Goal: Book appointment/travel/reservation

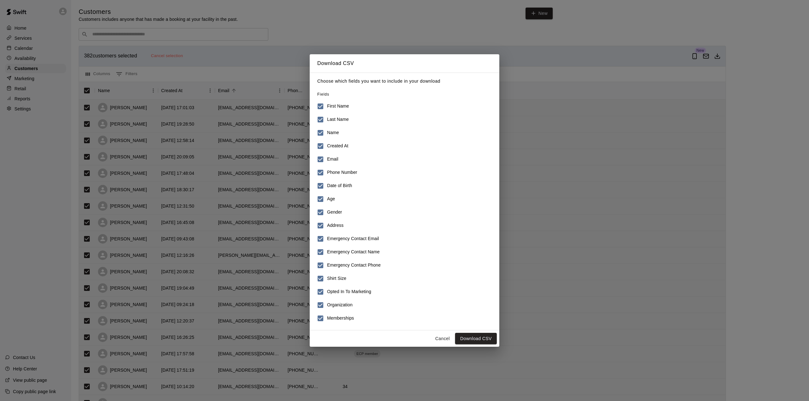
click at [443, 338] on button "Cancel" at bounding box center [442, 339] width 20 height 12
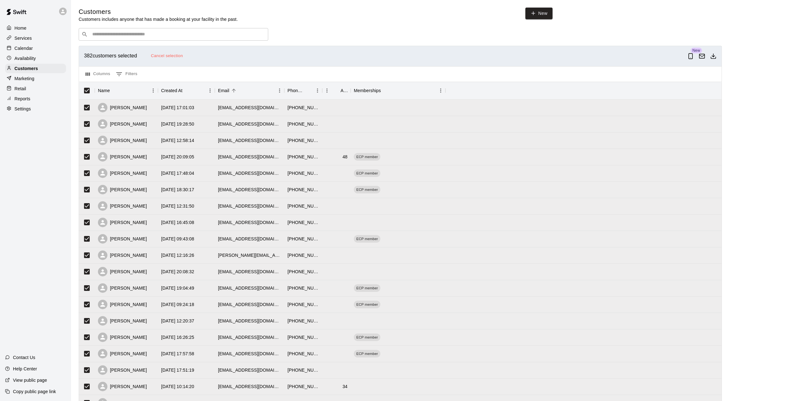
click at [21, 46] on p "Calendar" at bounding box center [24, 48] width 18 height 6
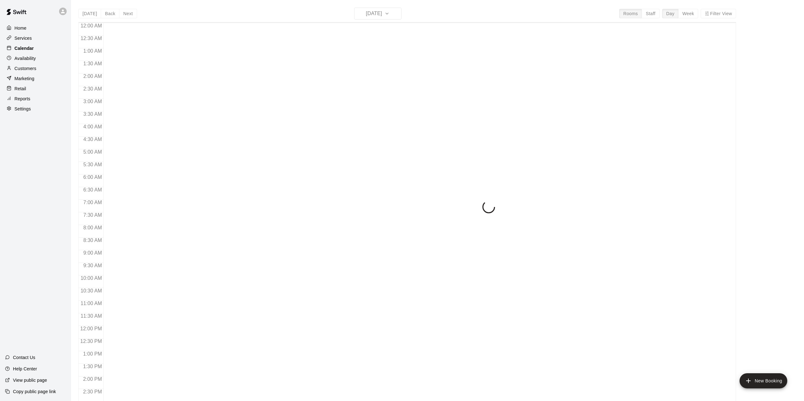
scroll to position [221, 0]
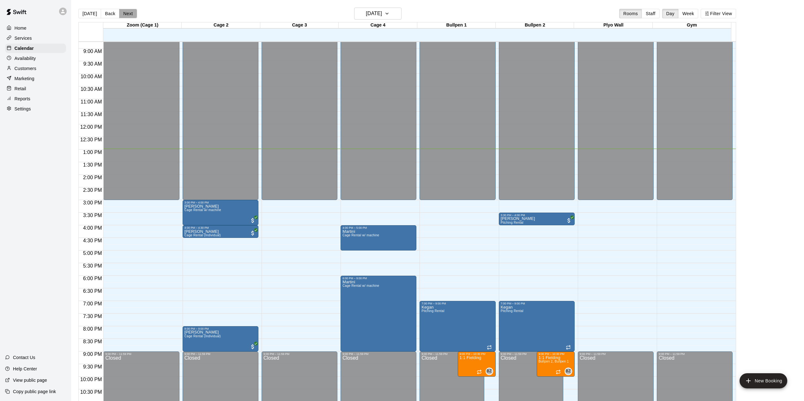
click at [124, 14] on button "Next" at bounding box center [128, 13] width 18 height 9
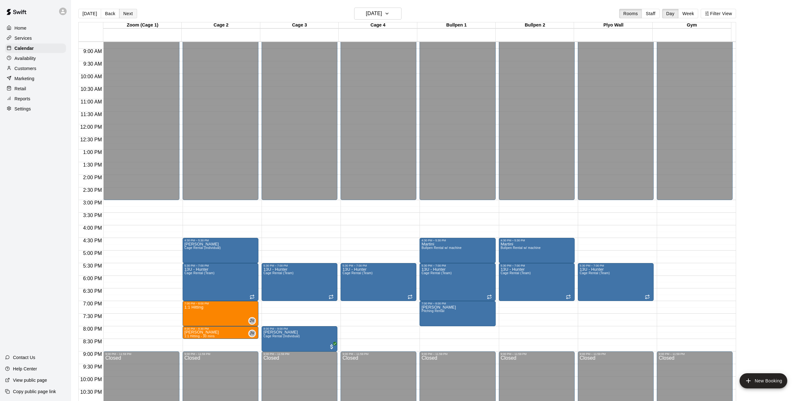
click at [124, 14] on button "Next" at bounding box center [128, 13] width 18 height 9
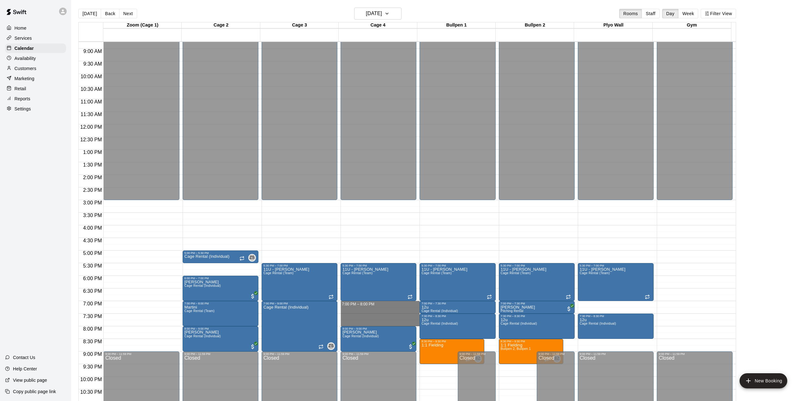
drag, startPoint x: 382, startPoint y: 304, endPoint x: 379, endPoint y: 324, distance: 20.1
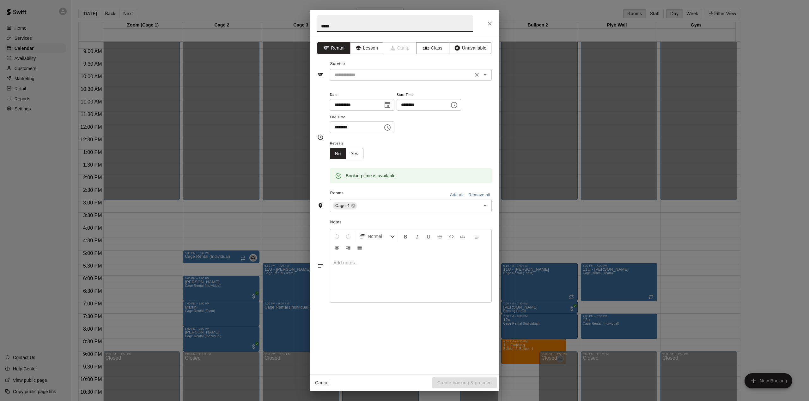
type input "*****"
click at [364, 75] on input "text" at bounding box center [401, 75] width 139 height 8
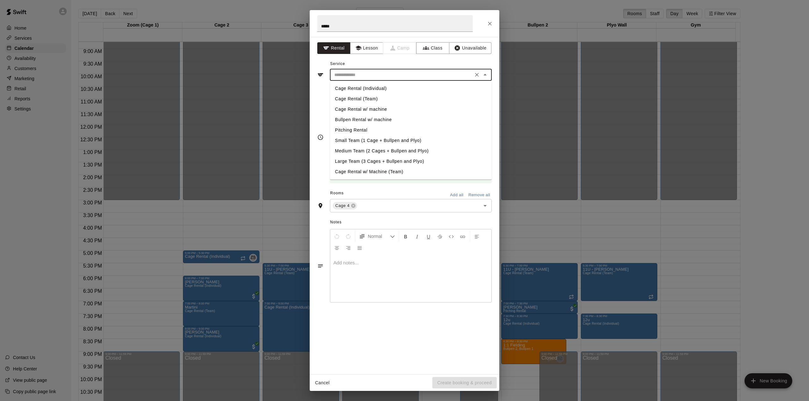
click at [362, 85] on li "Cage Rental (Individual)" at bounding box center [411, 88] width 162 height 10
type input "**********"
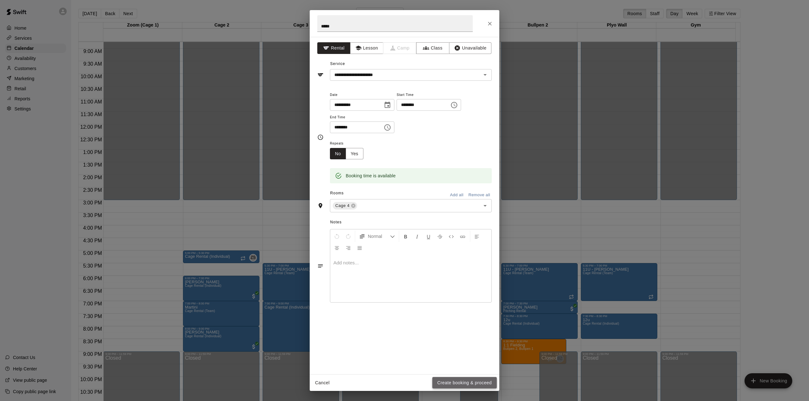
click at [454, 383] on button "Create booking & proceed" at bounding box center [464, 383] width 64 height 12
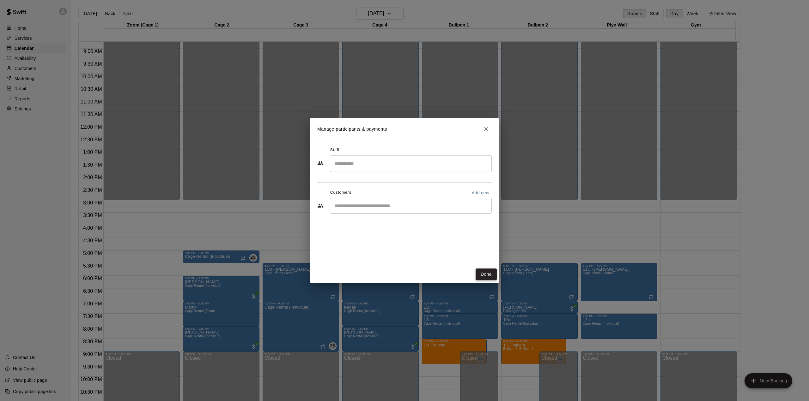
click at [484, 275] on button "Done" at bounding box center [485, 275] width 21 height 12
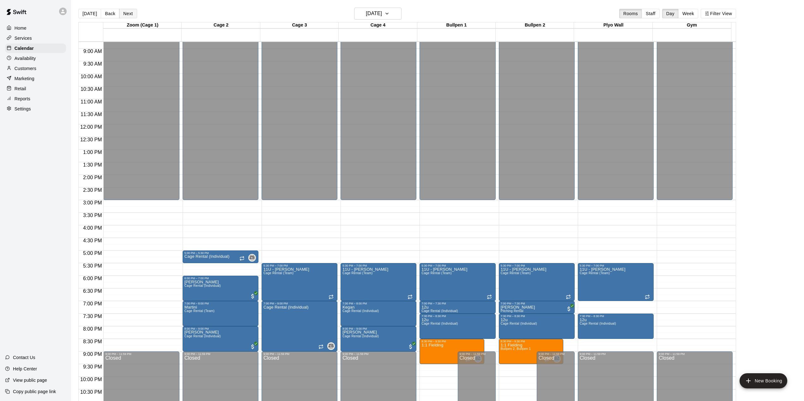
click at [128, 14] on button "Next" at bounding box center [128, 13] width 18 height 9
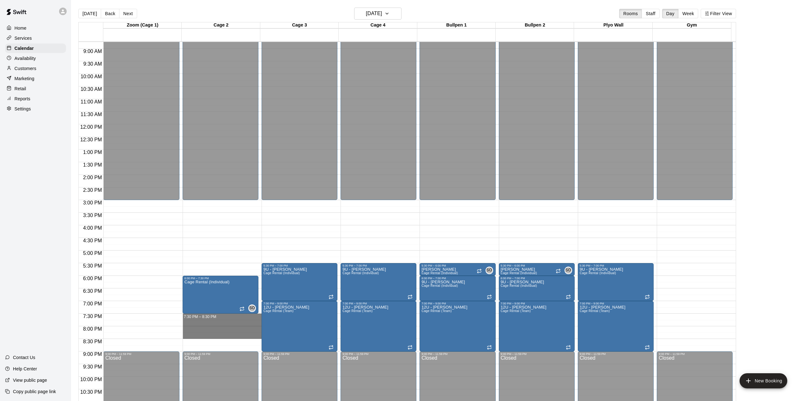
drag, startPoint x: 224, startPoint y: 316, endPoint x: 226, endPoint y: 335, distance: 19.0
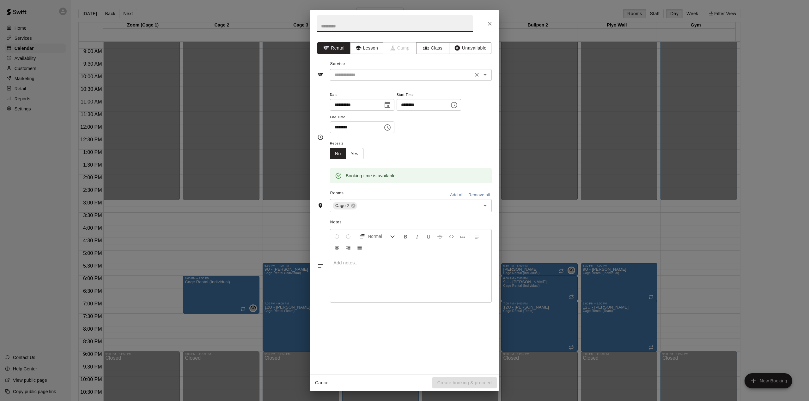
click at [370, 78] on input "text" at bounding box center [401, 75] width 139 height 8
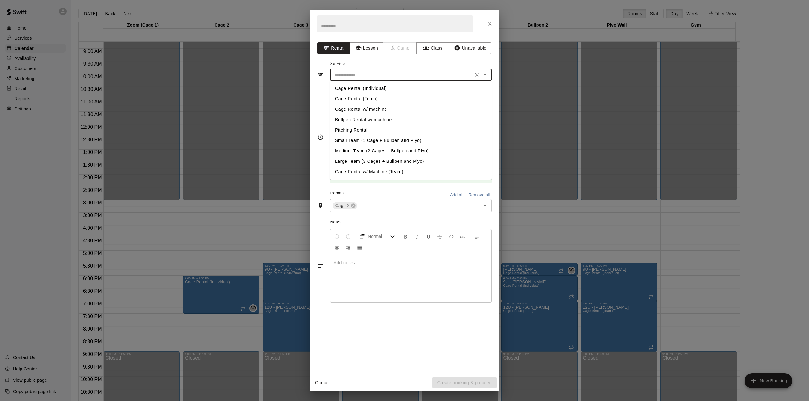
click at [366, 91] on li "Cage Rental (Individual)" at bounding box center [411, 88] width 162 height 10
type input "**********"
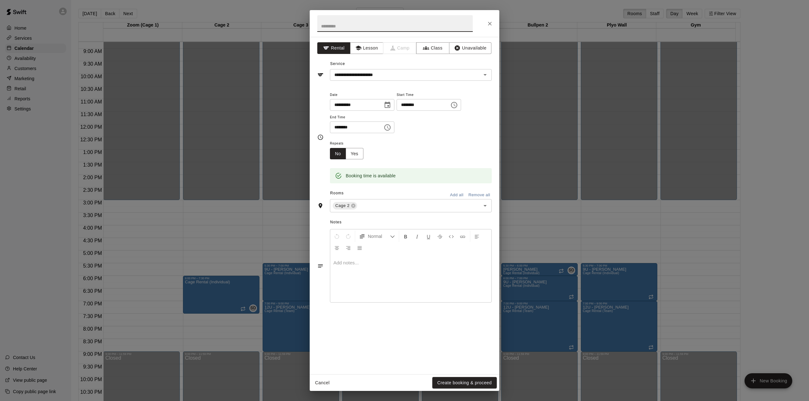
click at [371, 27] on input "text" at bounding box center [394, 23] width 155 height 17
type input "*****"
click at [456, 381] on button "Create booking & proceed" at bounding box center [464, 383] width 64 height 12
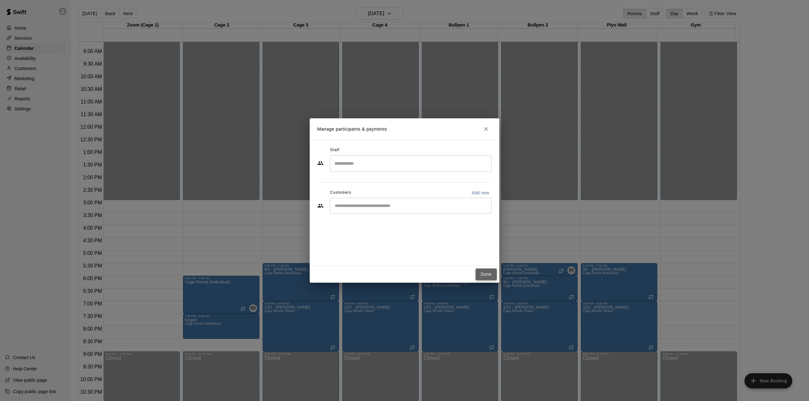
click at [482, 273] on button "Done" at bounding box center [485, 275] width 21 height 12
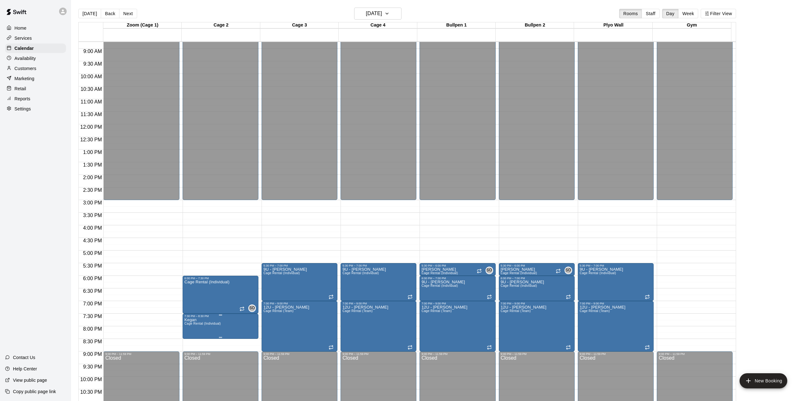
click at [190, 354] on icon "delete" at bounding box center [190, 356] width 4 height 6
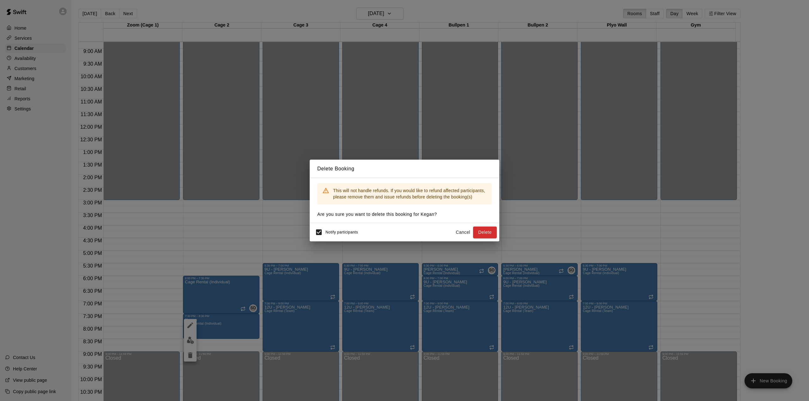
click at [339, 234] on span "Notify participants" at bounding box center [341, 233] width 33 height 4
click at [477, 232] on button "Delete" at bounding box center [485, 233] width 24 height 12
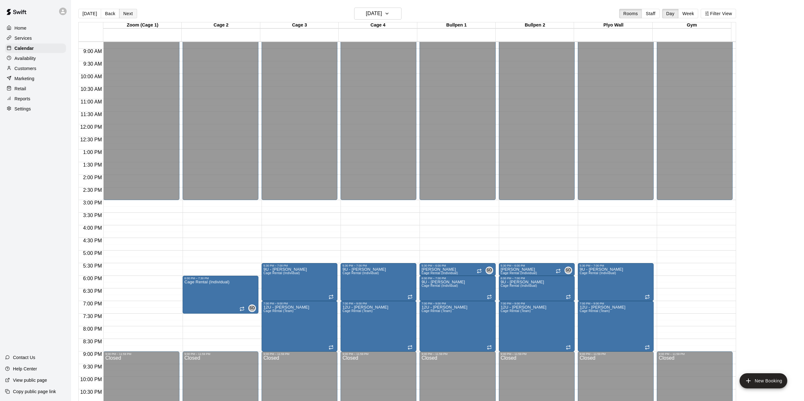
click at [126, 12] on button "Next" at bounding box center [128, 13] width 18 height 9
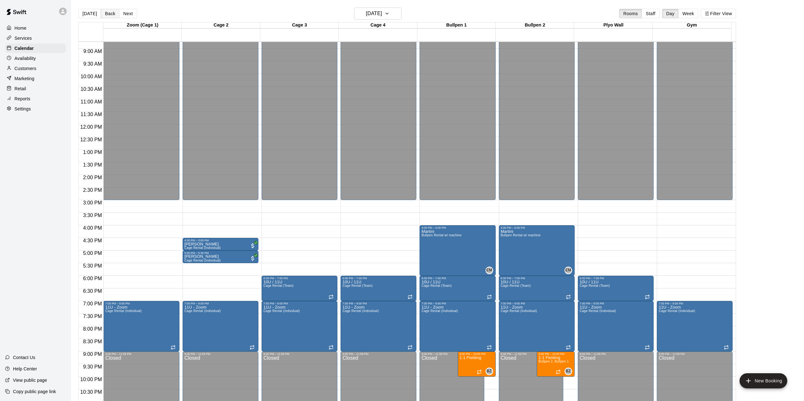
click at [109, 15] on button "Back" at bounding box center [110, 13] width 19 height 9
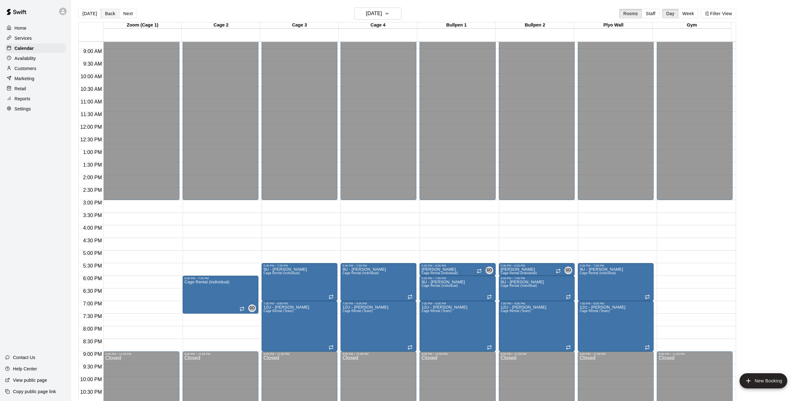
click at [109, 15] on button "Back" at bounding box center [110, 13] width 19 height 9
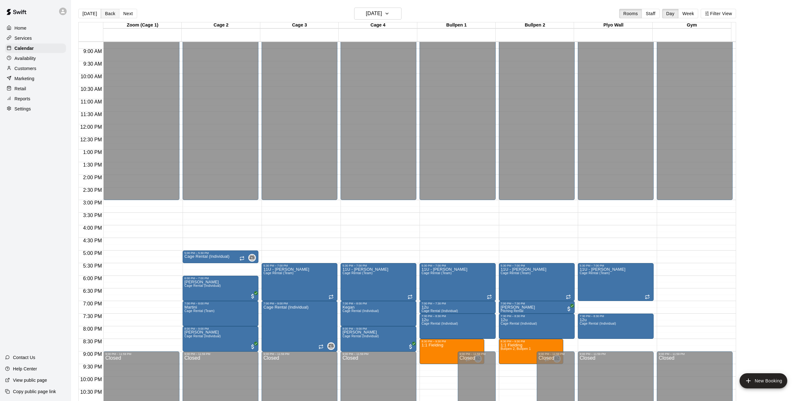
click at [107, 17] on button "Back" at bounding box center [110, 13] width 19 height 9
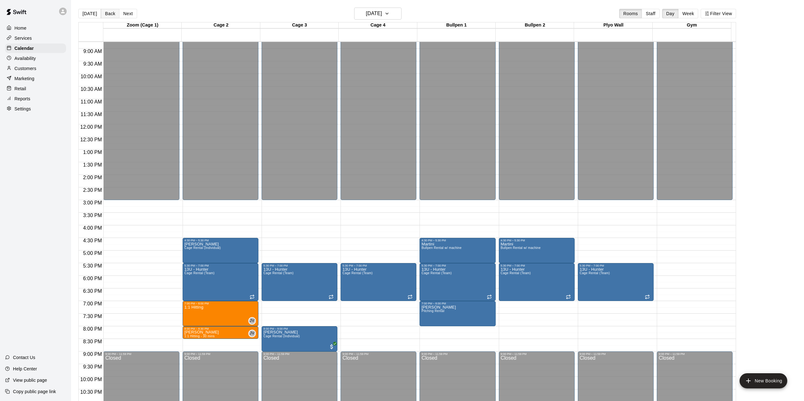
click at [107, 17] on button "Back" at bounding box center [110, 13] width 19 height 9
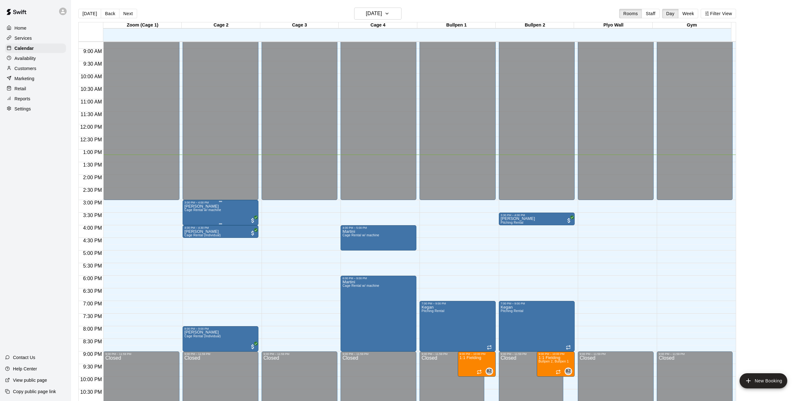
click at [211, 218] on div "[PERSON_NAME] Cage Rental w/ machine" at bounding box center [202, 404] width 37 height 401
click at [303, 228] on div at bounding box center [404, 200] width 809 height 401
drag, startPoint x: 430, startPoint y: 290, endPoint x: 502, endPoint y: 298, distance: 72.4
click at [502, 298] on div "12:00 AM 12:30 AM 1:00 AM 1:30 AM 2:00 AM 2:30 AM 3:00 AM 3:30 AM 4:00 AM 4:30 …" at bounding box center [407, 224] width 657 height 367
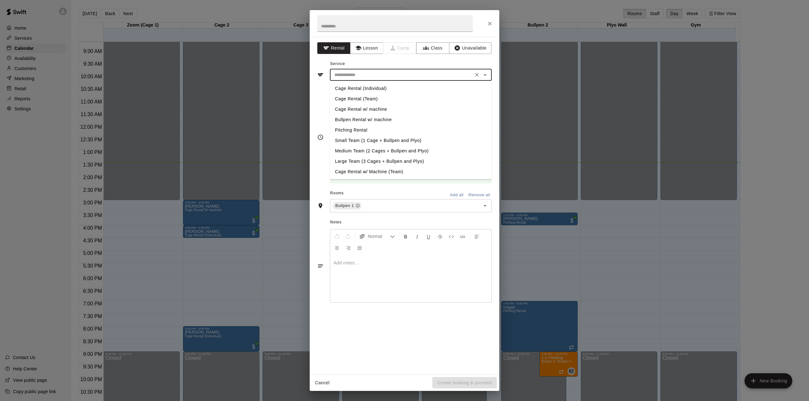
click at [381, 72] on input "text" at bounding box center [401, 75] width 139 height 8
click at [365, 87] on li "Cage Rental (Individual)" at bounding box center [411, 88] width 162 height 10
type input "**********"
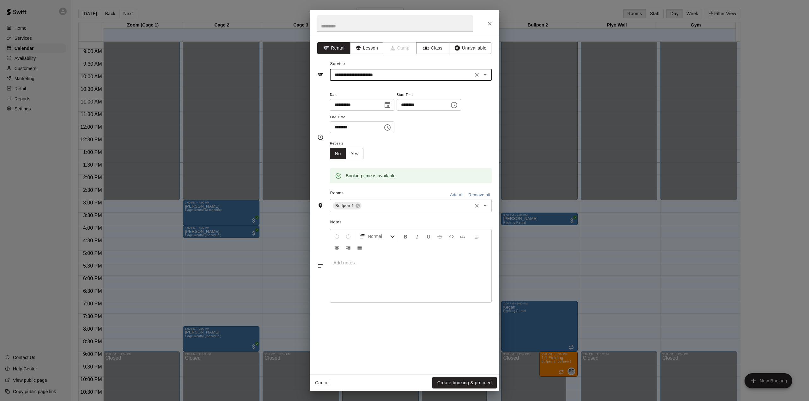
click at [402, 209] on input "text" at bounding box center [416, 206] width 109 height 8
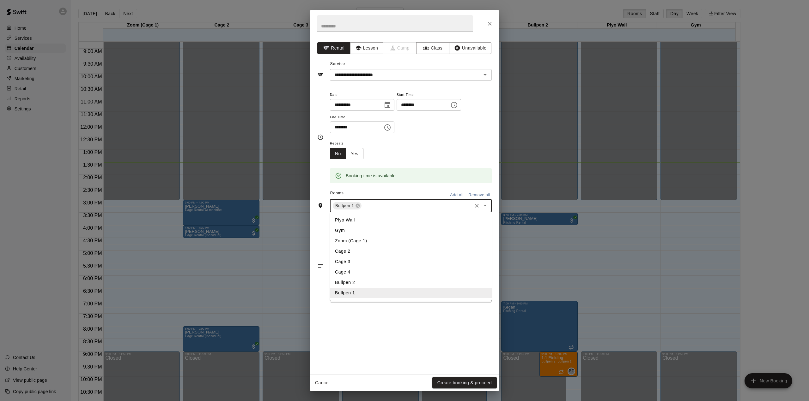
click at [347, 281] on li "Bullpen 2" at bounding box center [411, 283] width 162 height 10
click at [406, 202] on input "text" at bounding box center [432, 206] width 78 height 8
click at [354, 221] on li "Plyo Wall" at bounding box center [411, 220] width 162 height 10
click at [414, 24] on input "text" at bounding box center [394, 23] width 155 height 17
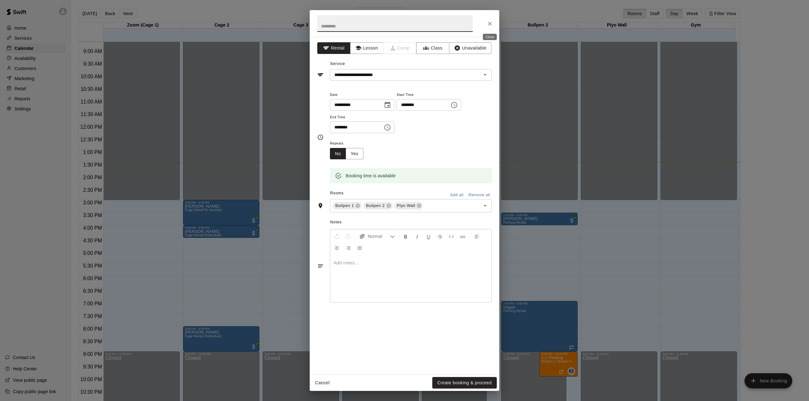
click at [491, 22] on icon "Close" at bounding box center [489, 24] width 6 height 6
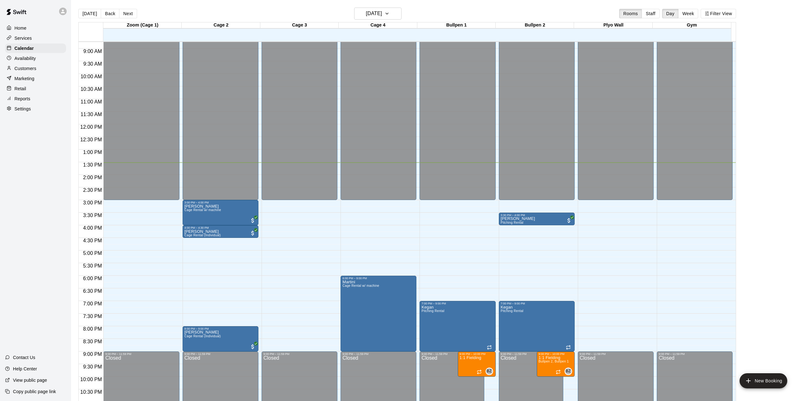
click at [458, 301] on div "12:00 AM – 3:00 PM Closed 7:00 PM – 9:00 PM [GEOGRAPHIC_DATA] Rental 9:00 PM – …" at bounding box center [457, 124] width 76 height 606
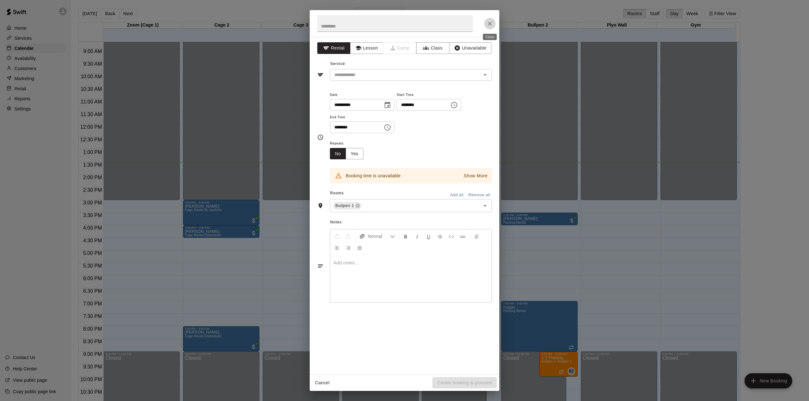
click at [489, 24] on icon "Close" at bounding box center [490, 24] width 4 height 4
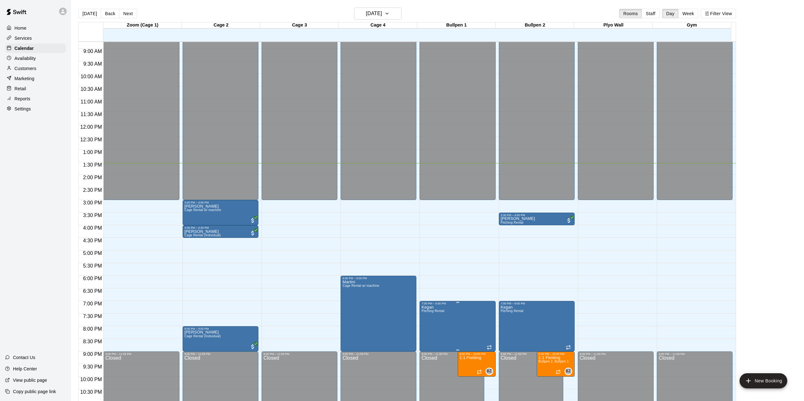
click at [457, 302] on div "7:00 PM – 9:00 PM Kegan Pitching Rental" at bounding box center [457, 326] width 76 height 51
click at [460, 314] on div at bounding box center [404, 200] width 809 height 401
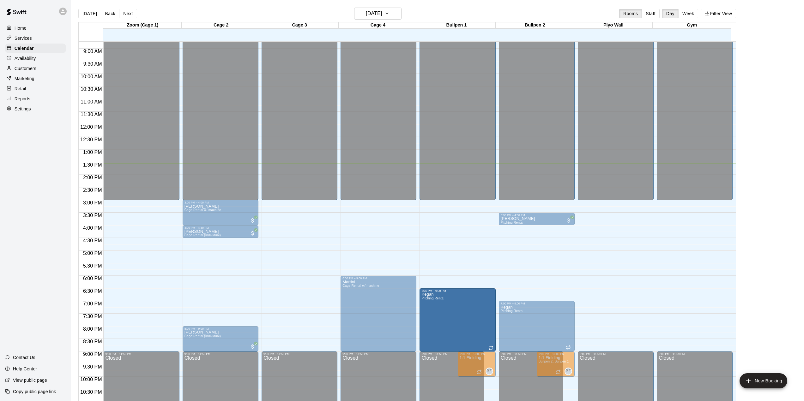
drag, startPoint x: 457, startPoint y: 303, endPoint x: 456, endPoint y: 294, distance: 9.5
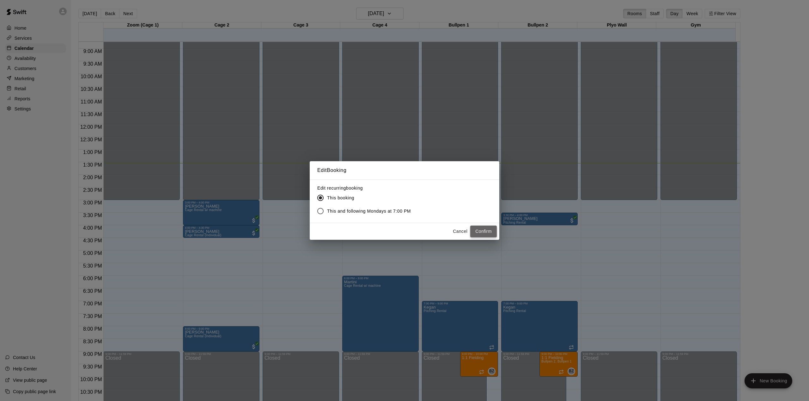
click at [480, 231] on button "Confirm" at bounding box center [483, 232] width 27 height 12
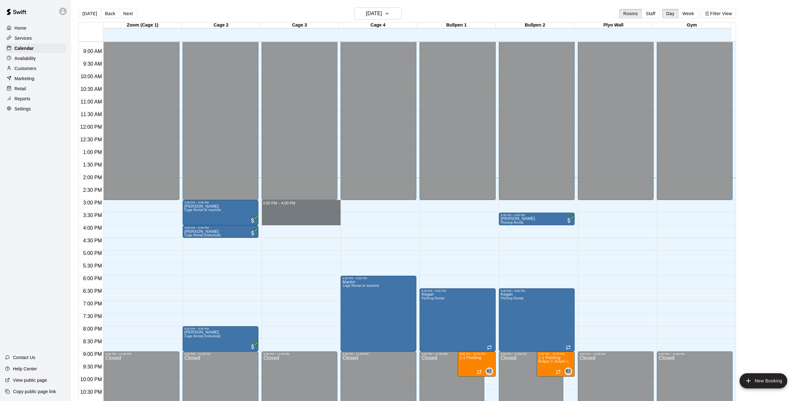
drag, startPoint x: 299, startPoint y: 203, endPoint x: 298, endPoint y: 221, distance: 18.4
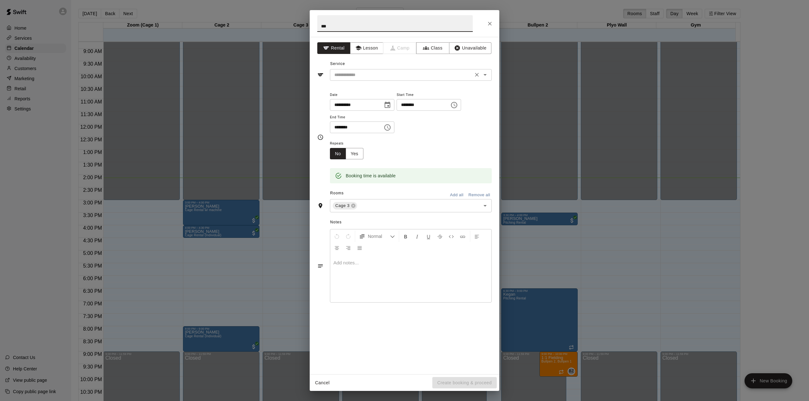
type input "***"
click at [361, 75] on input "text" at bounding box center [401, 75] width 139 height 8
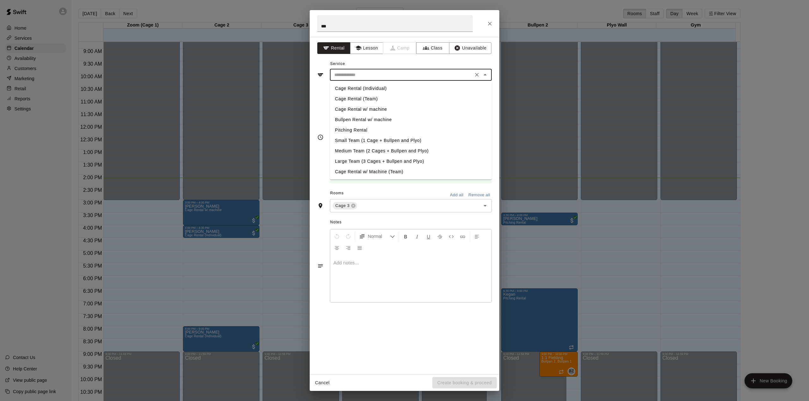
click at [357, 86] on li "Cage Rental (Individual)" at bounding box center [411, 88] width 162 height 10
type input "**********"
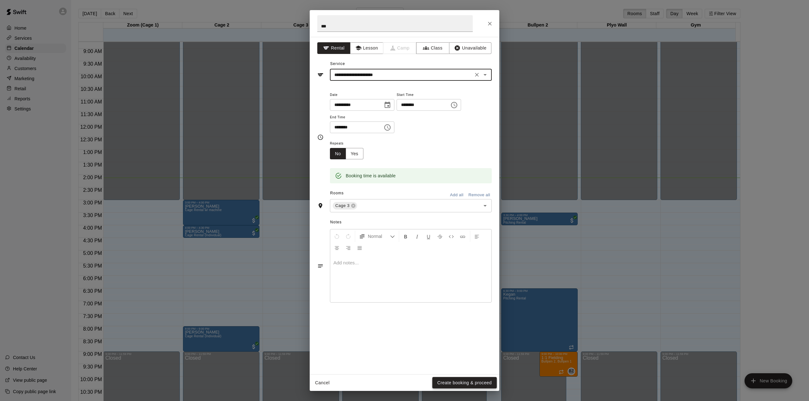
click at [455, 381] on button "Create booking & proceed" at bounding box center [464, 383] width 64 height 12
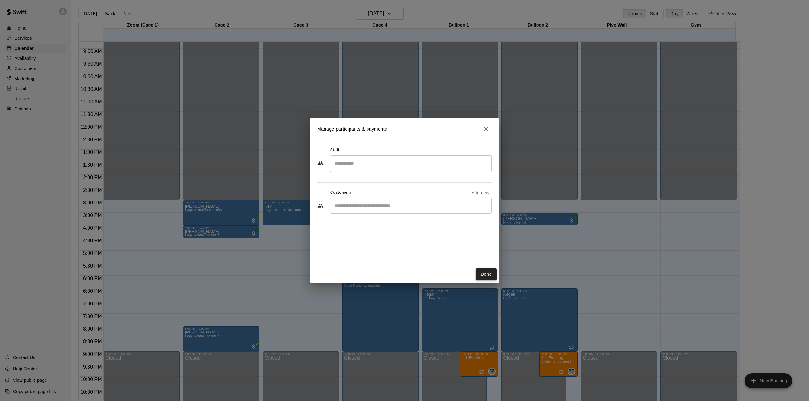
click at [487, 275] on button "Done" at bounding box center [485, 275] width 21 height 12
